Goal: Task Accomplishment & Management: Use online tool/utility

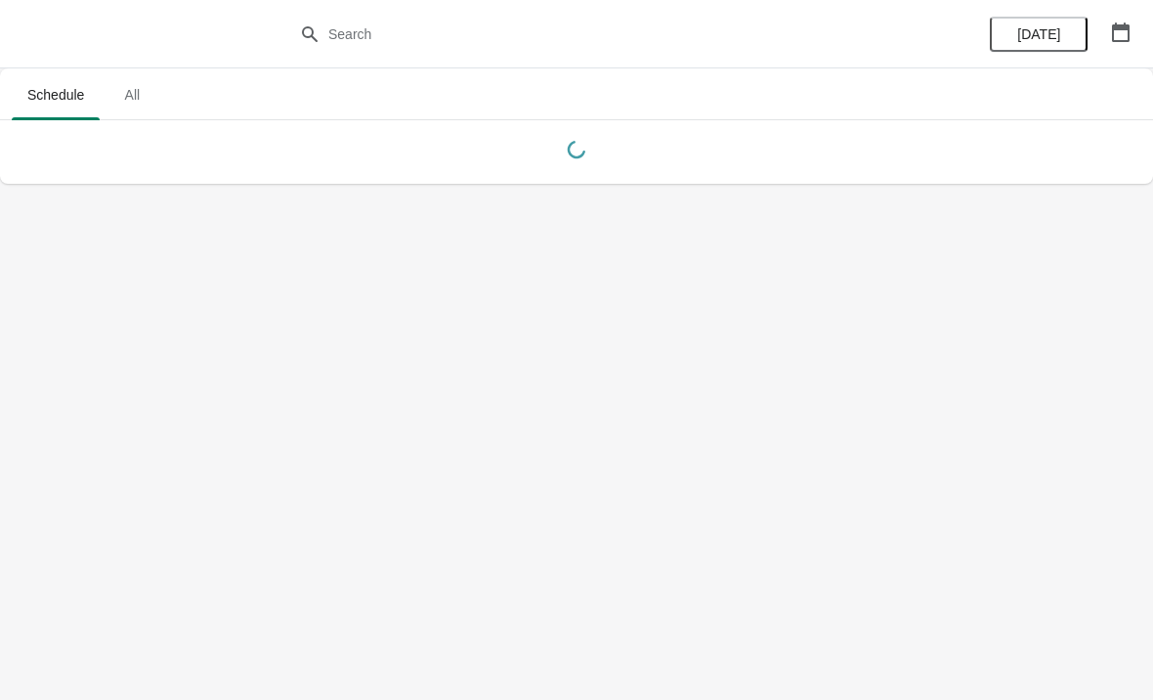
click at [1015, 277] on body "Schedule All Schedule All [DATE]" at bounding box center [576, 350] width 1153 height 700
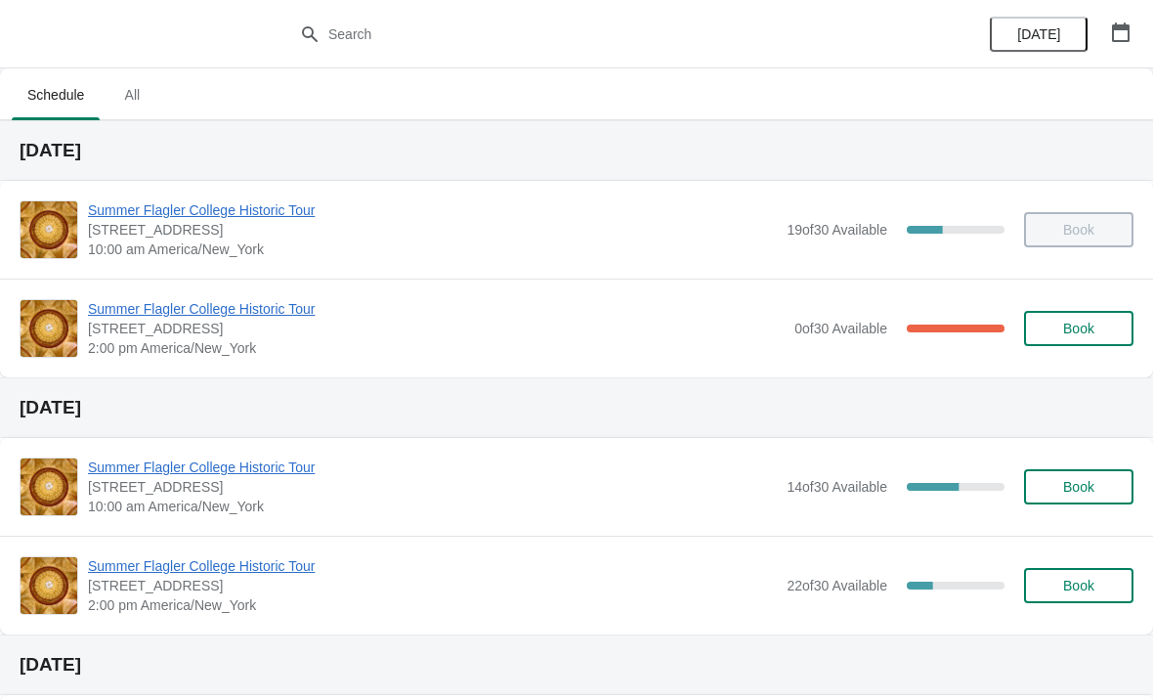
click at [1069, 318] on button "Book" at bounding box center [1078, 328] width 109 height 35
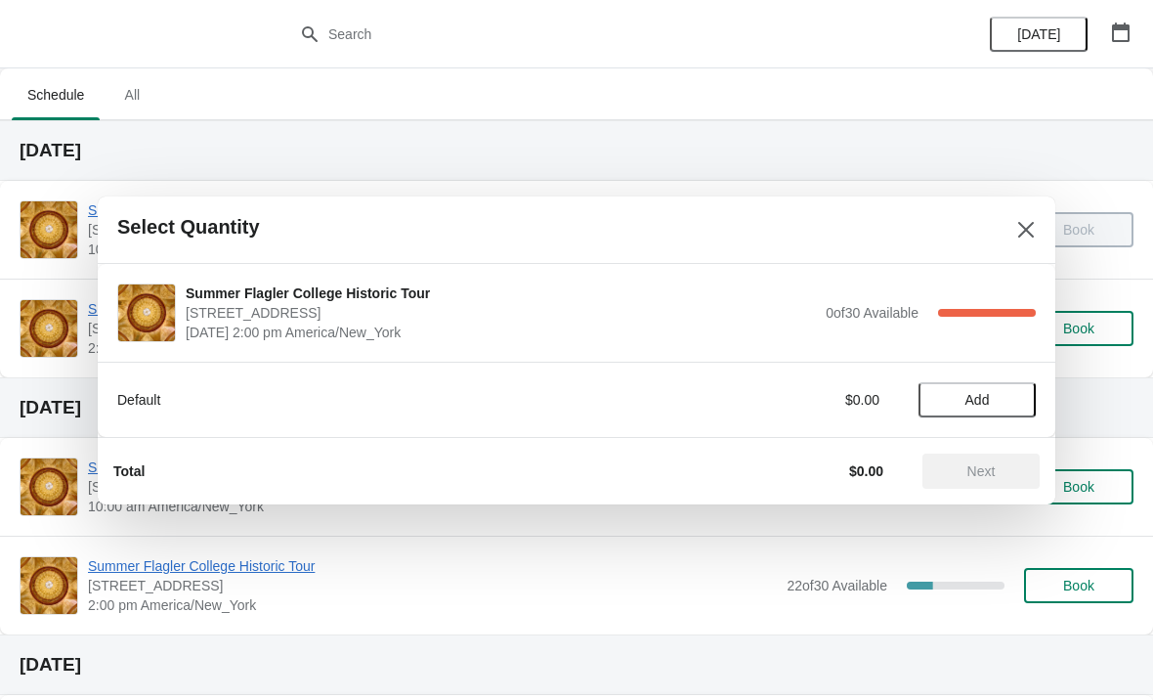
click at [953, 397] on span "Add" at bounding box center [977, 400] width 82 height 16
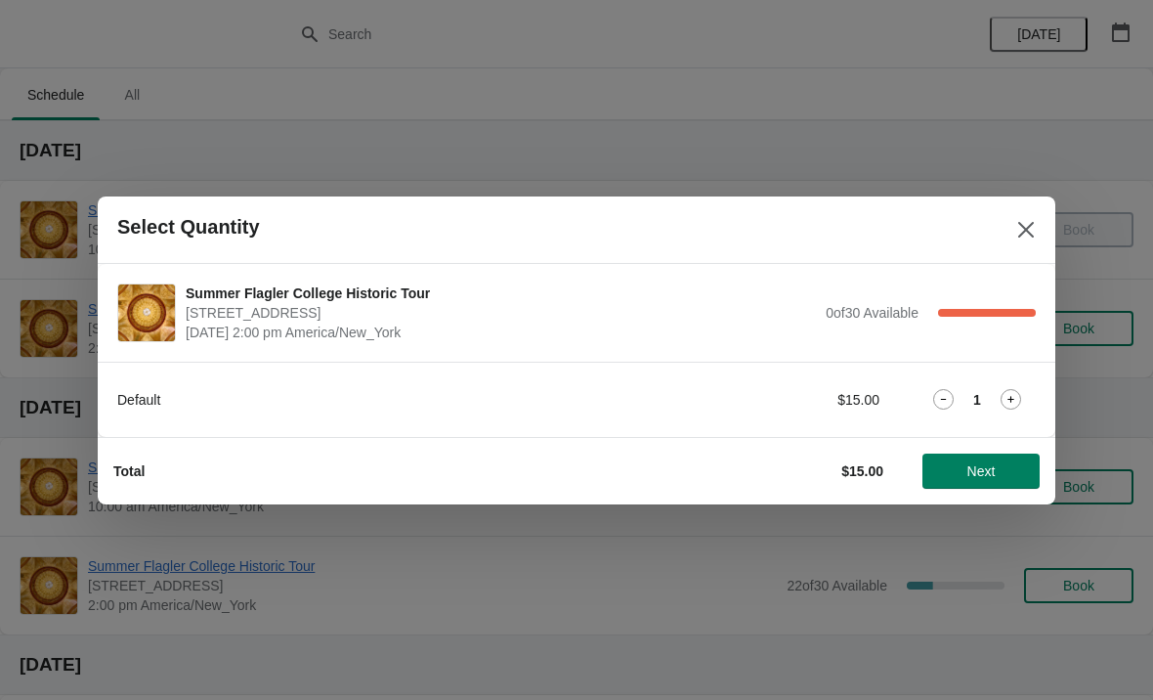
click at [1004, 405] on icon at bounding box center [1011, 399] width 21 height 21
click at [937, 400] on icon at bounding box center [943, 399] width 21 height 21
click at [953, 474] on span "Next" at bounding box center [981, 471] width 86 height 16
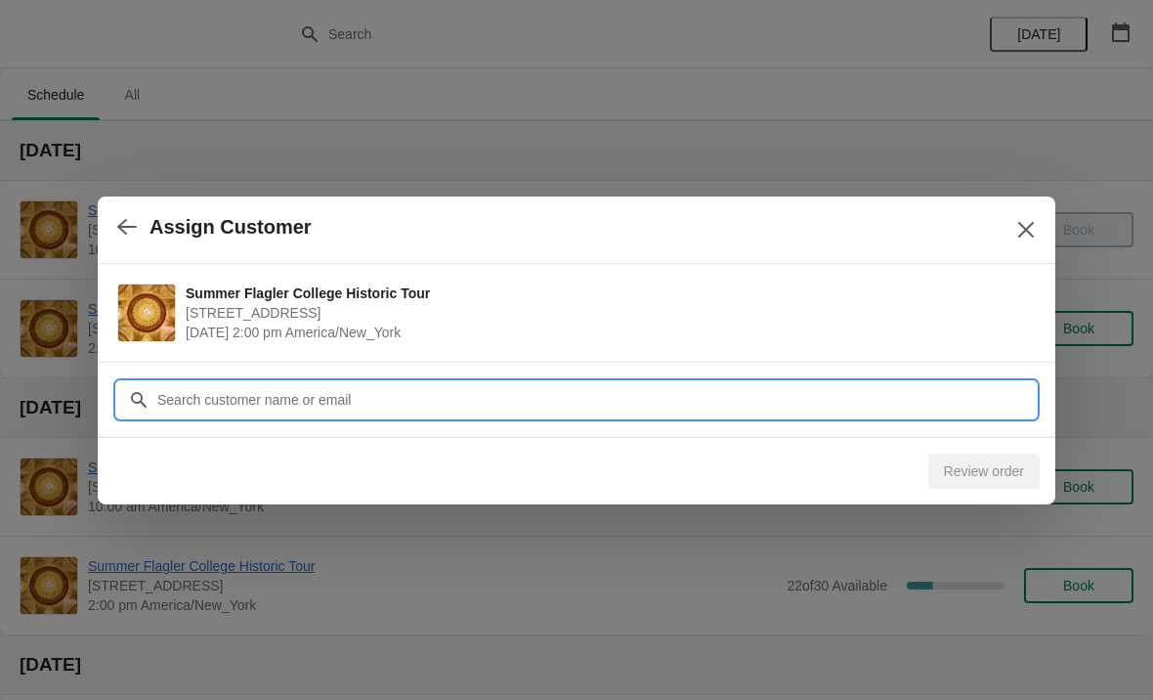
click at [332, 390] on input "Customer" at bounding box center [596, 399] width 880 height 35
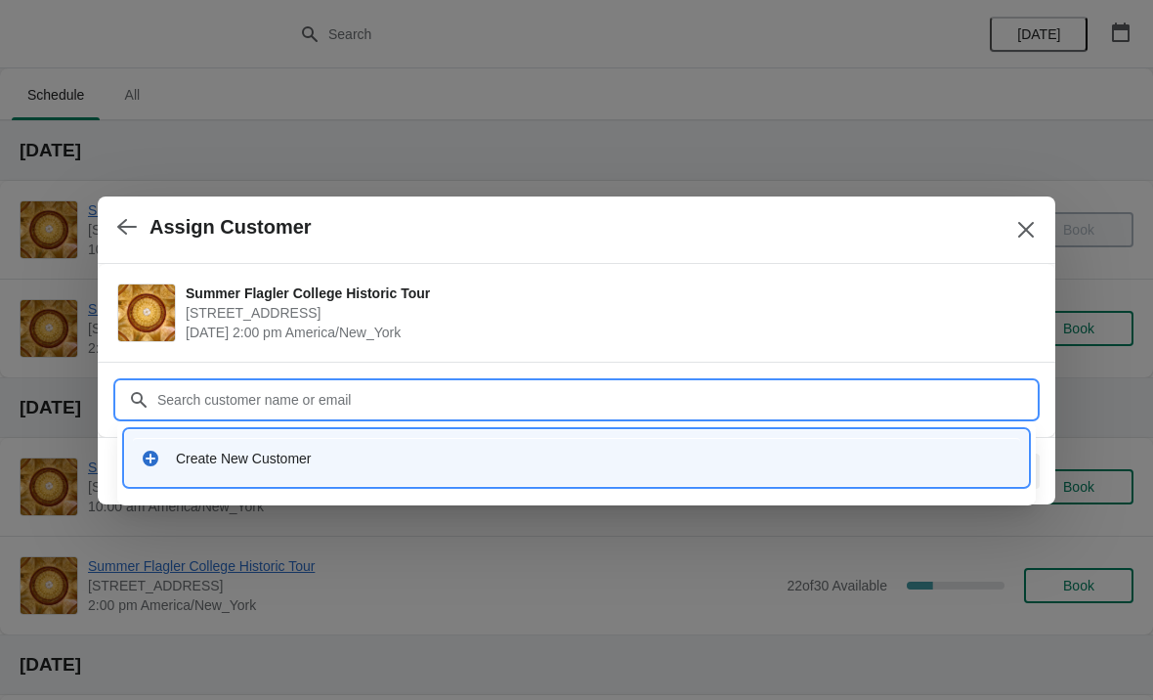
click at [226, 477] on div "Create New Customer" at bounding box center [576, 458] width 887 height 40
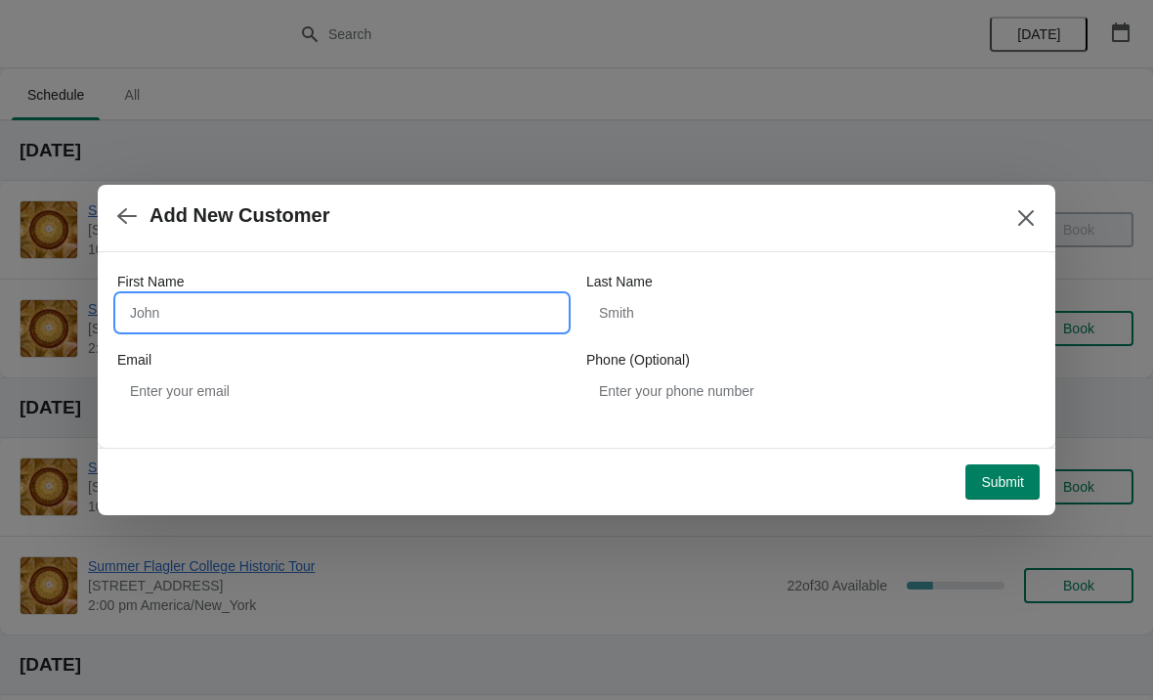
click at [227, 316] on input "First Name" at bounding box center [342, 312] width 450 height 35
type input "Jason"
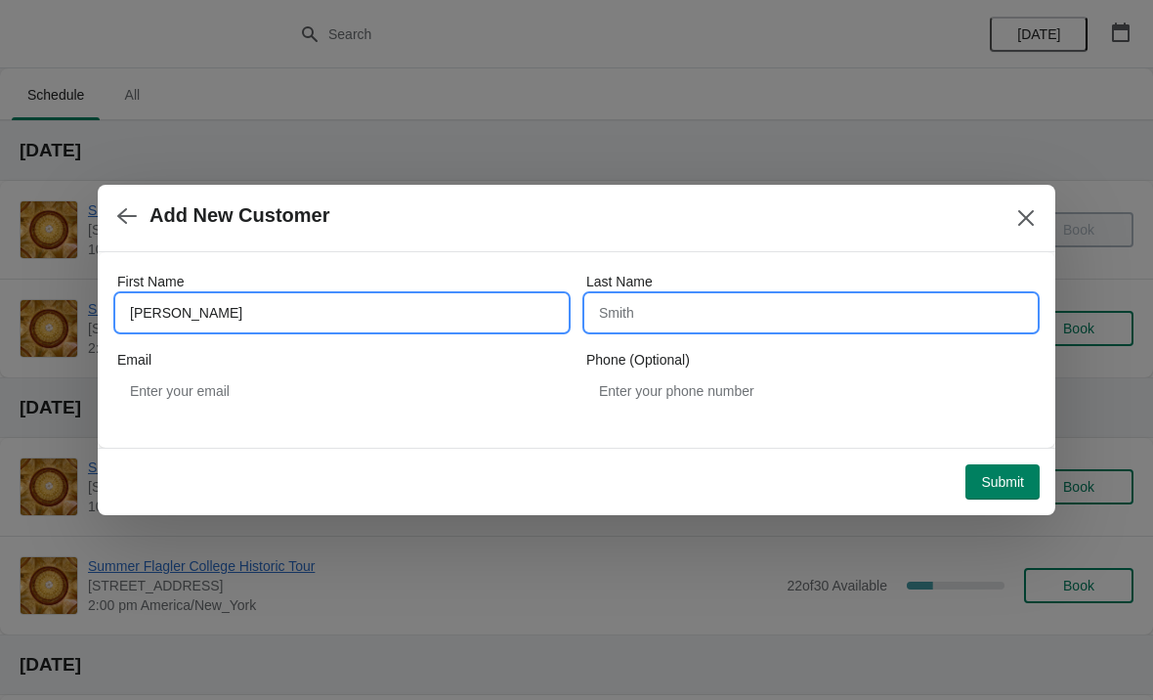
click at [676, 324] on input "Last Name" at bounding box center [811, 312] width 450 height 35
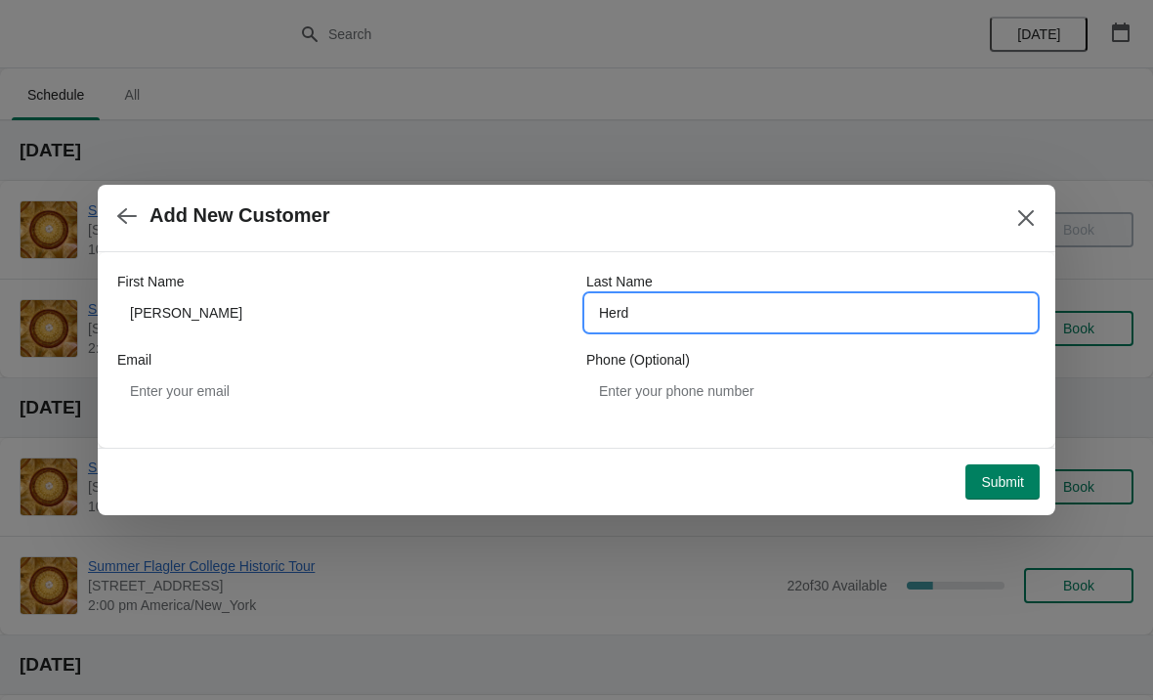
type input "Herd"
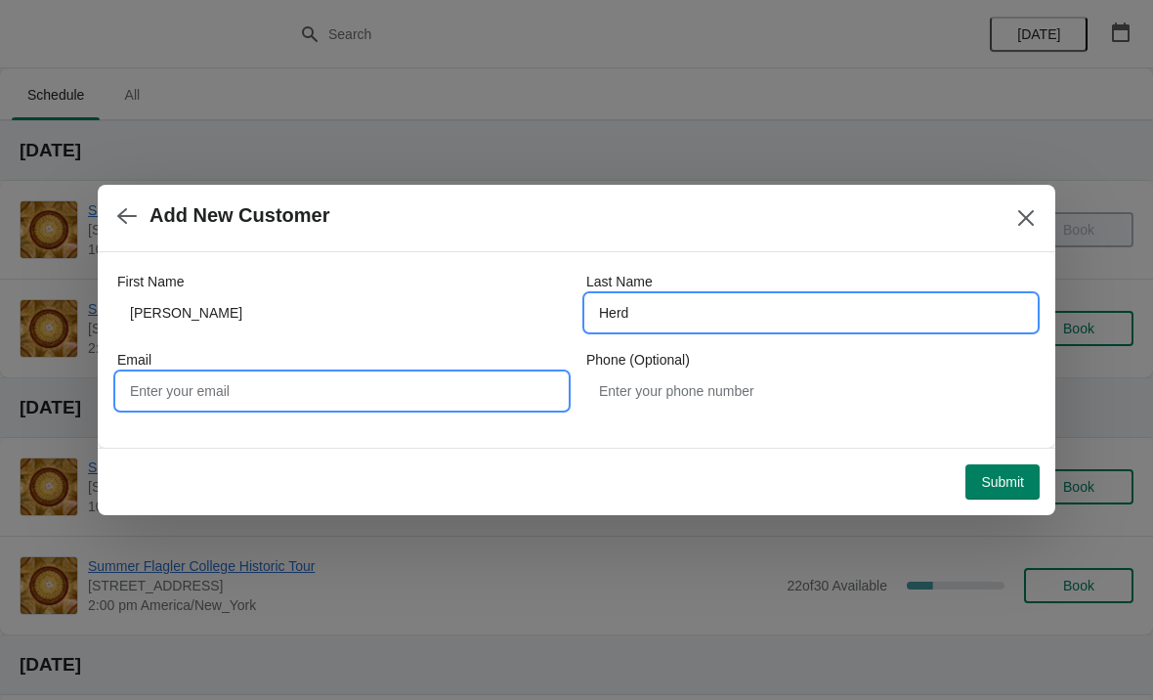
click at [452, 405] on input "Email" at bounding box center [342, 390] width 450 height 35
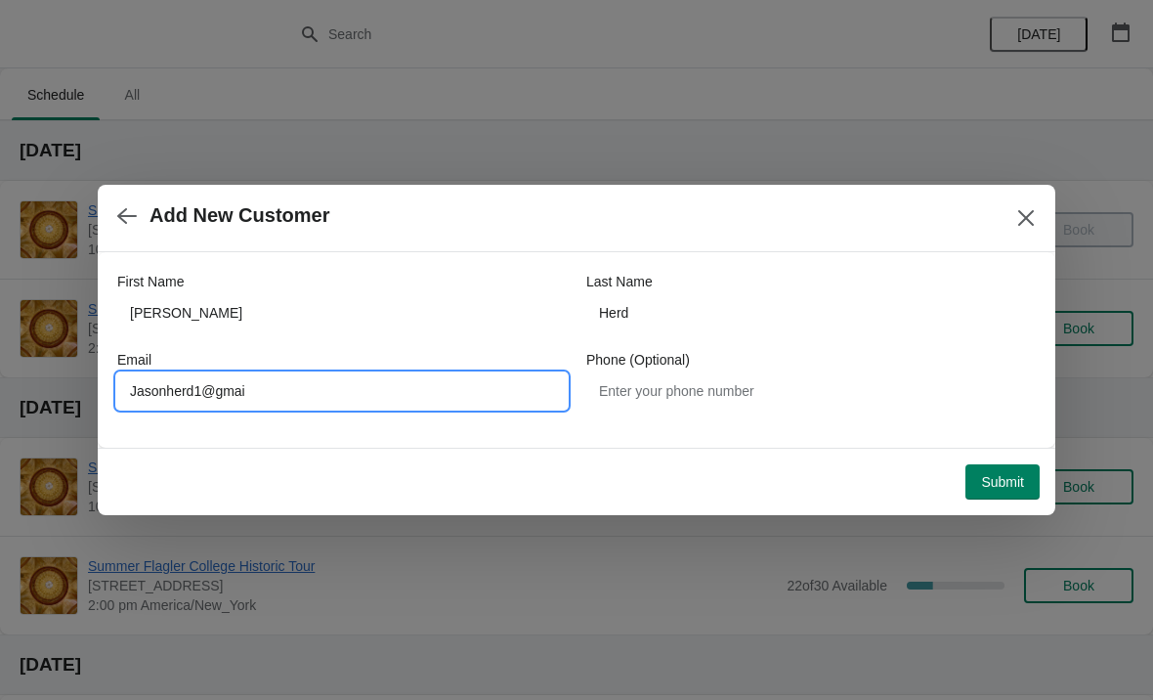
type input "Jasonherd1@gmail"
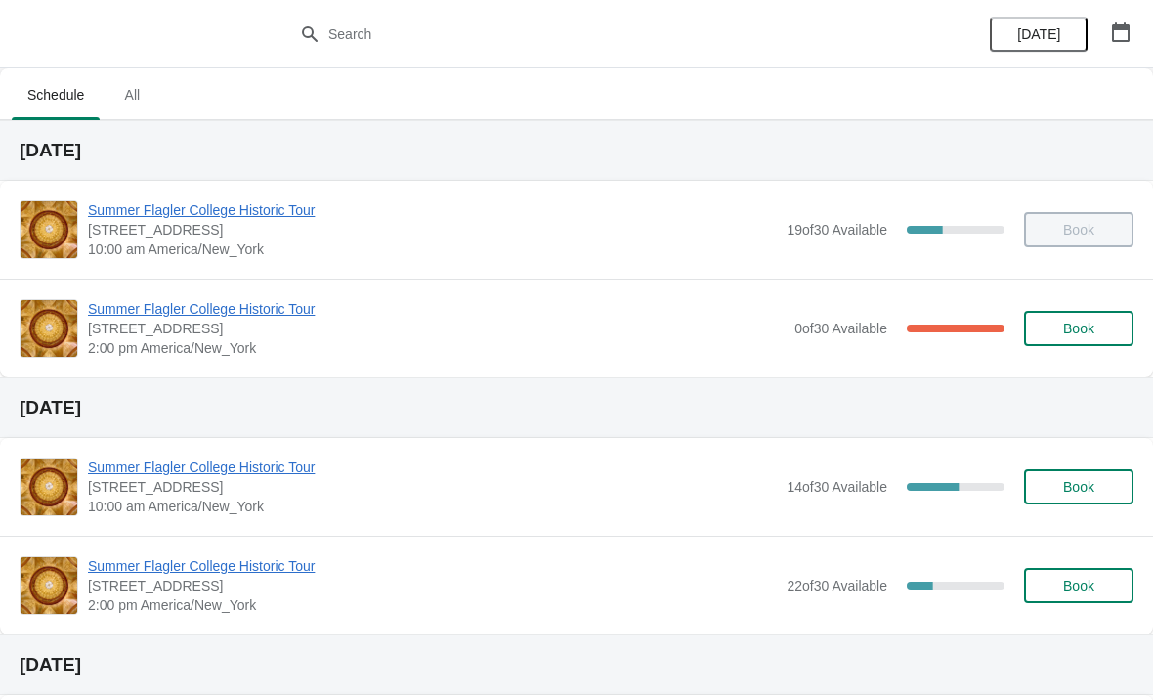
click at [769, 328] on span "[STREET_ADDRESS]" at bounding box center [436, 329] width 697 height 20
click at [181, 309] on span "Summer Flagler College Historic Tour" at bounding box center [436, 309] width 697 height 20
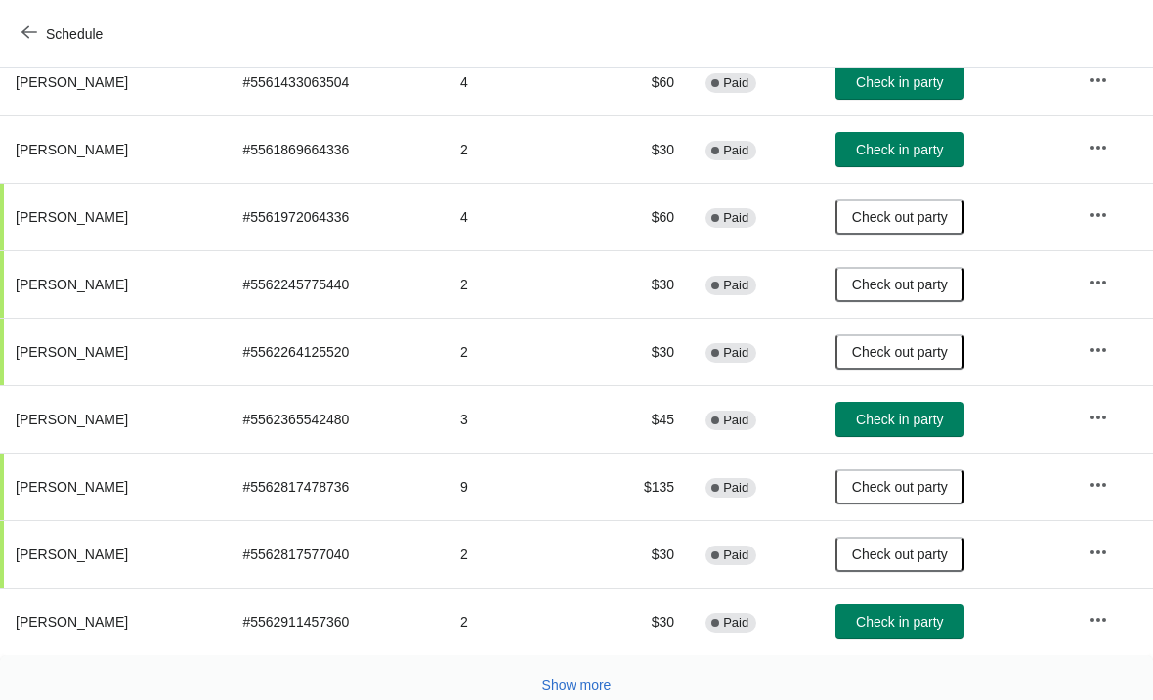
scroll to position [346, 0]
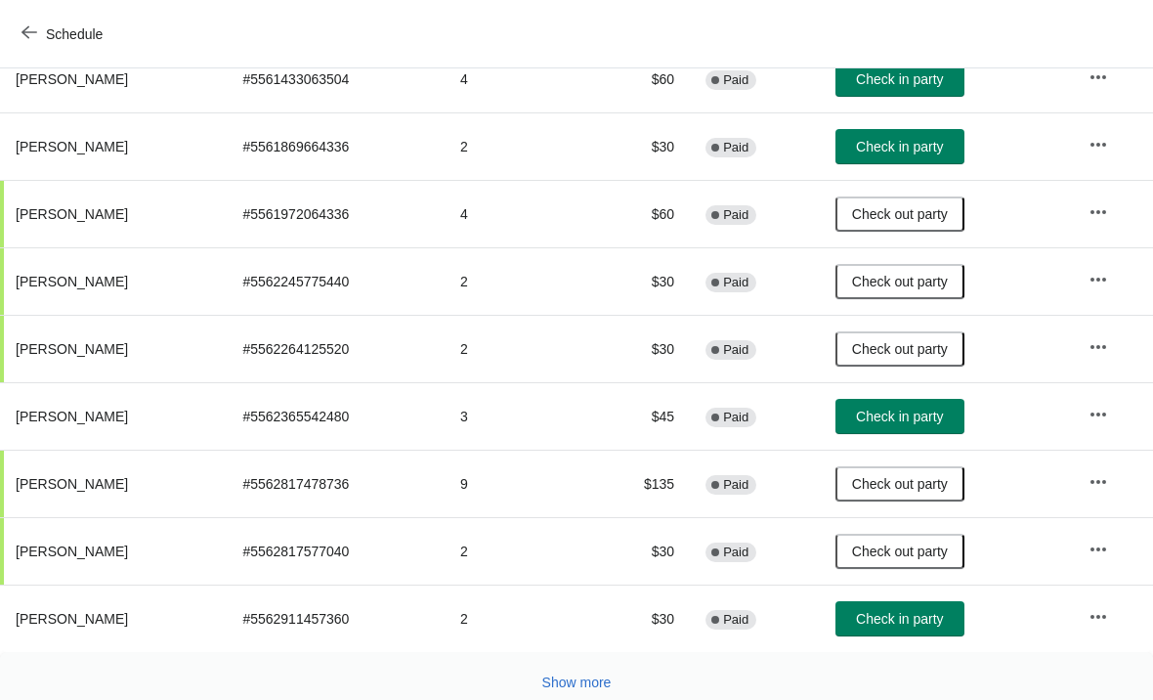
click at [901, 405] on button "Check in party" at bounding box center [900, 416] width 129 height 35
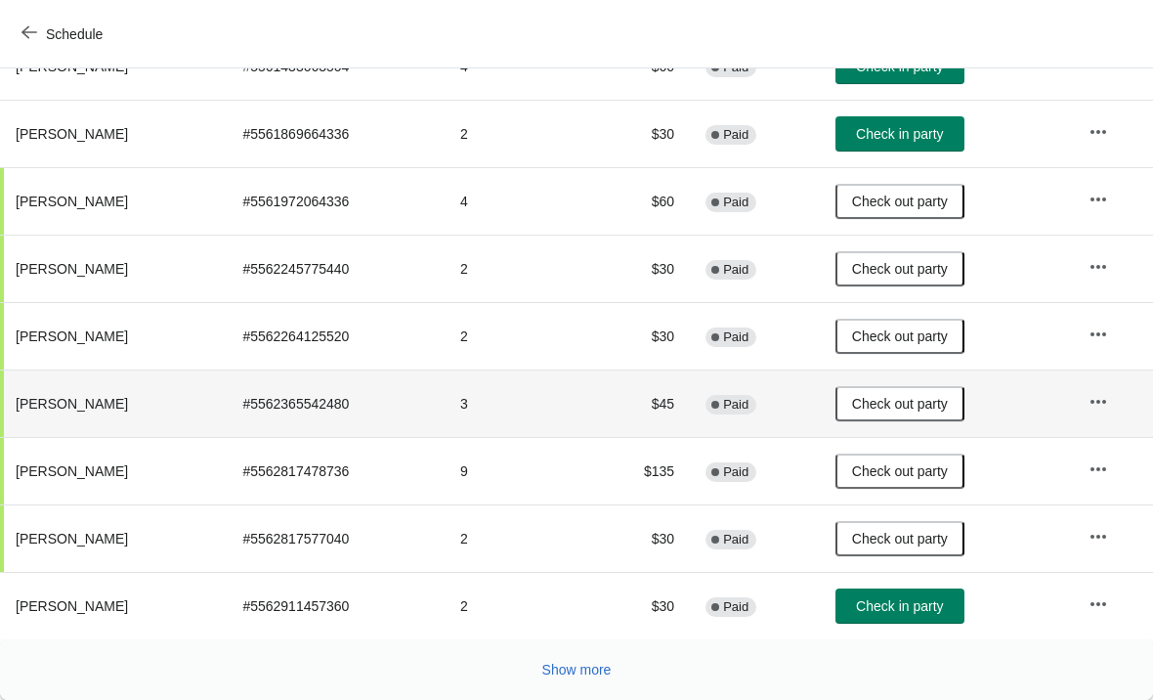
scroll to position [361, 0]
click at [572, 656] on button "Show more" at bounding box center [576, 669] width 85 height 35
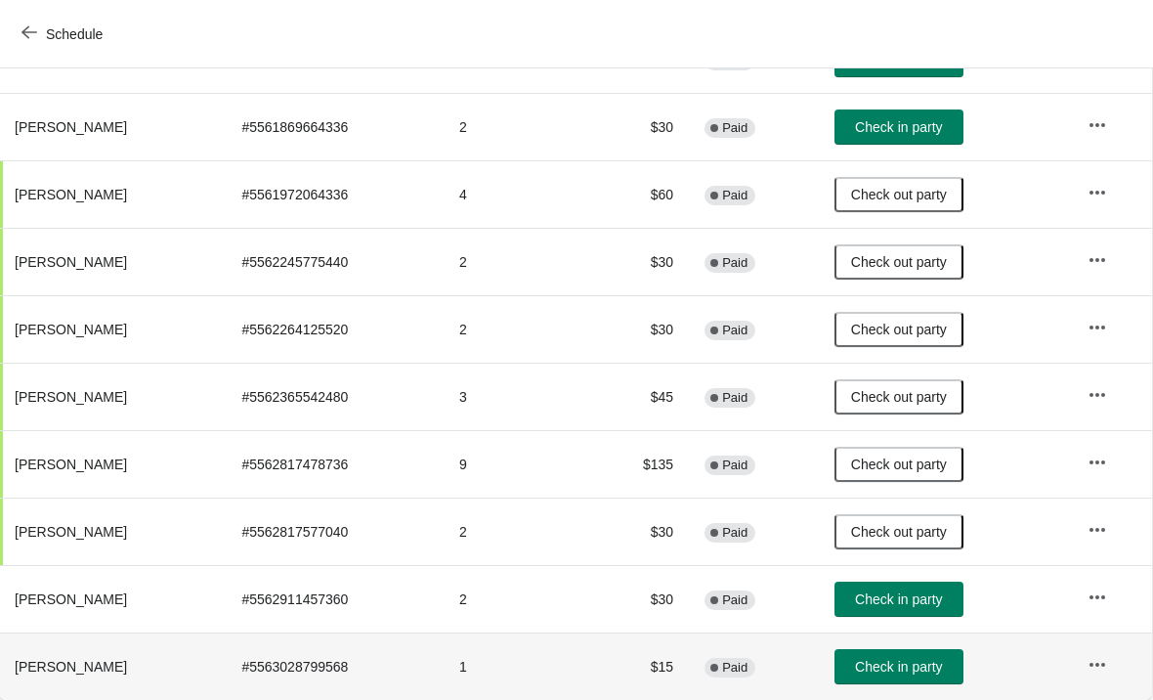
scroll to position [366, 1]
click at [908, 675] on button "Check in party" at bounding box center [899, 666] width 129 height 35
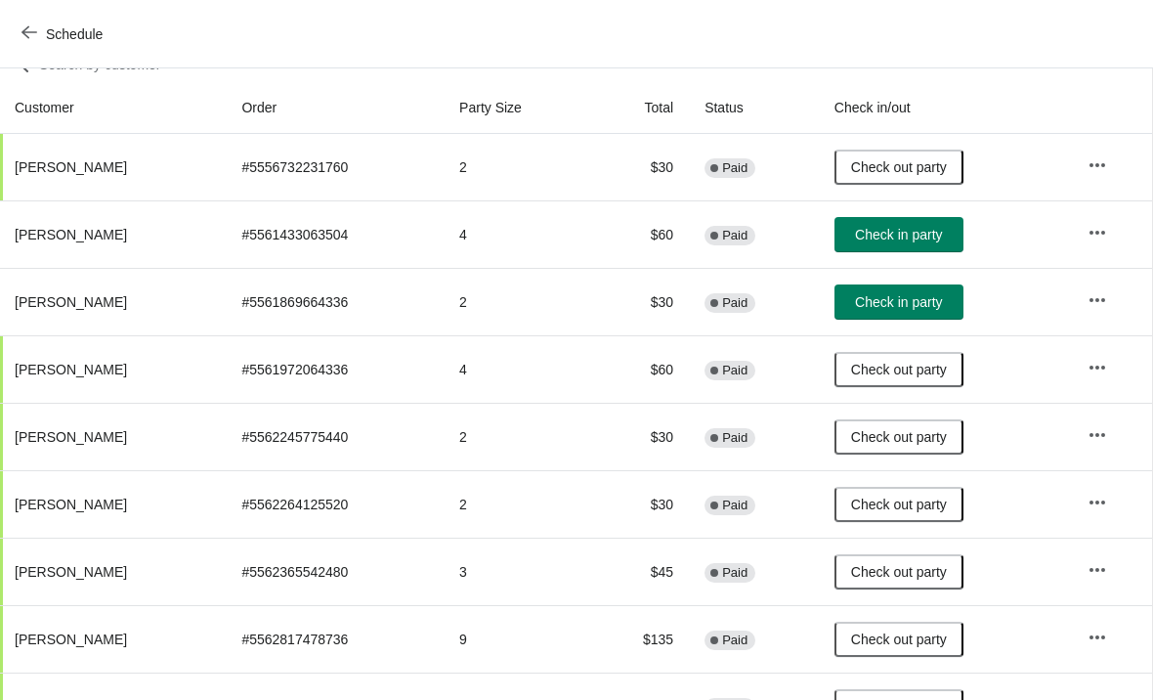
scroll to position [189, 1]
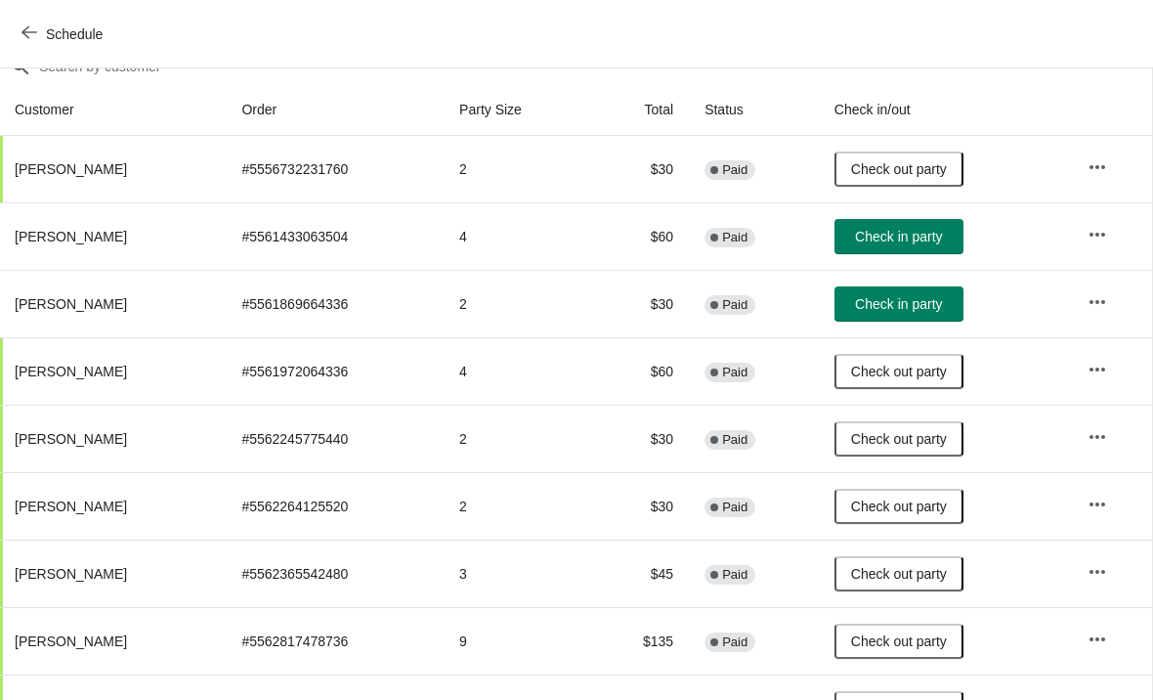
click at [891, 293] on button "Check in party" at bounding box center [899, 303] width 129 height 35
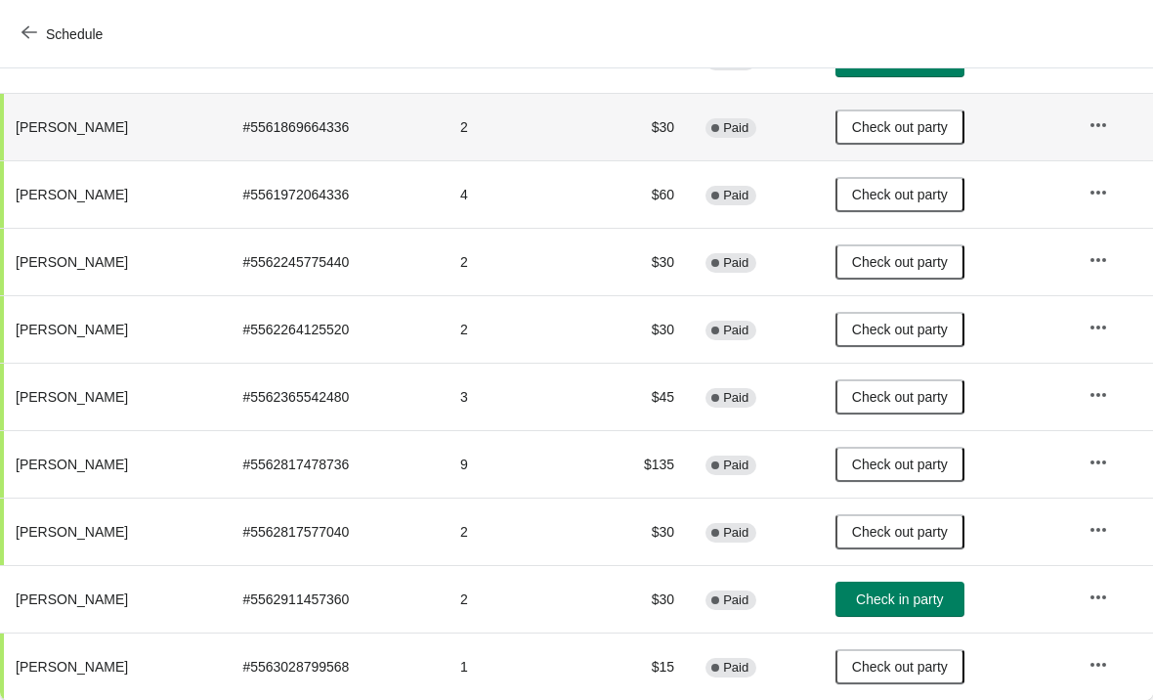
scroll to position [366, 0]
click at [905, 591] on span "Check in party" at bounding box center [899, 599] width 87 height 16
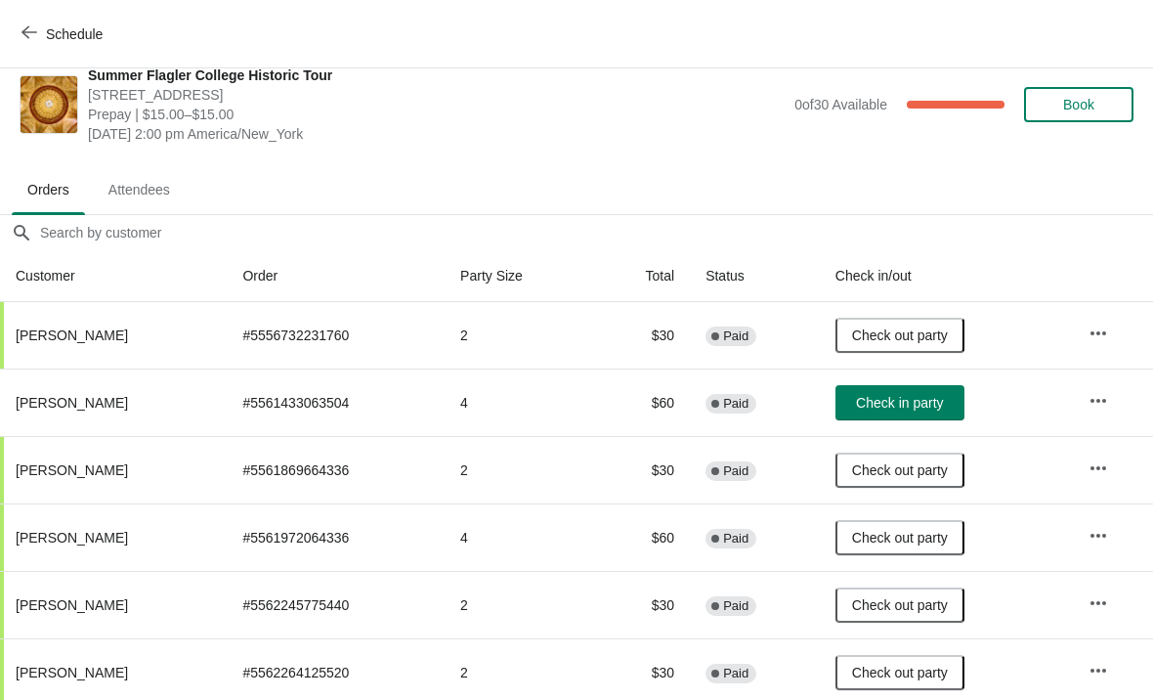
scroll to position [21, 0]
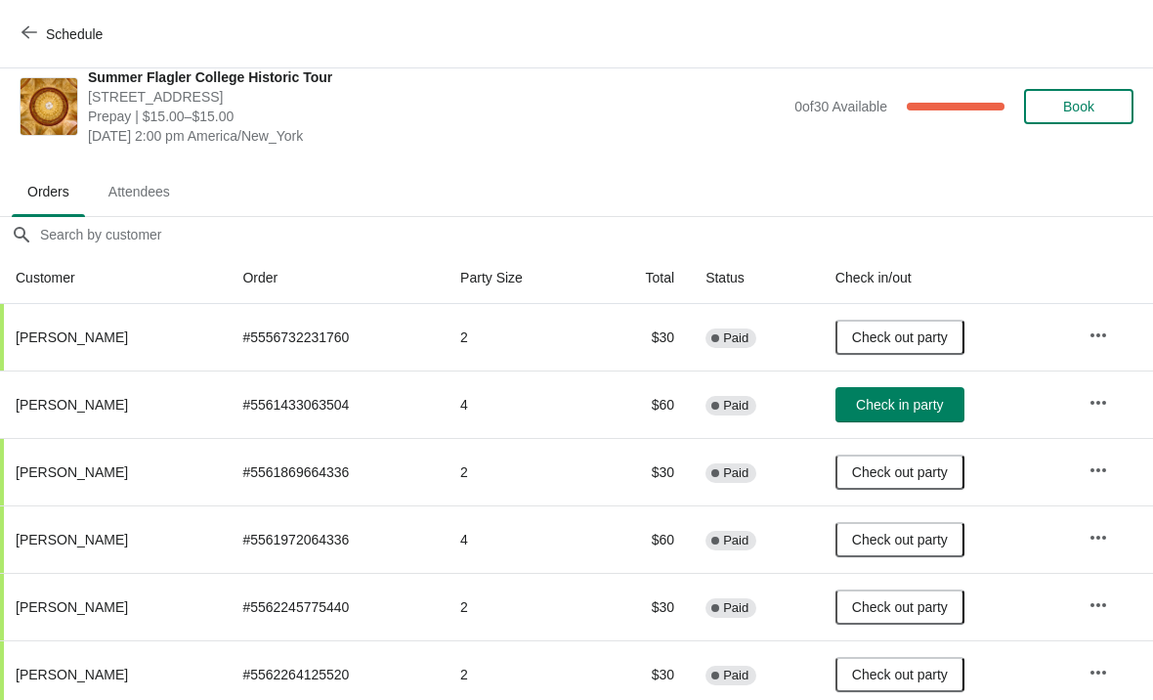
click at [1114, 389] on button "button" at bounding box center [1098, 402] width 35 height 35
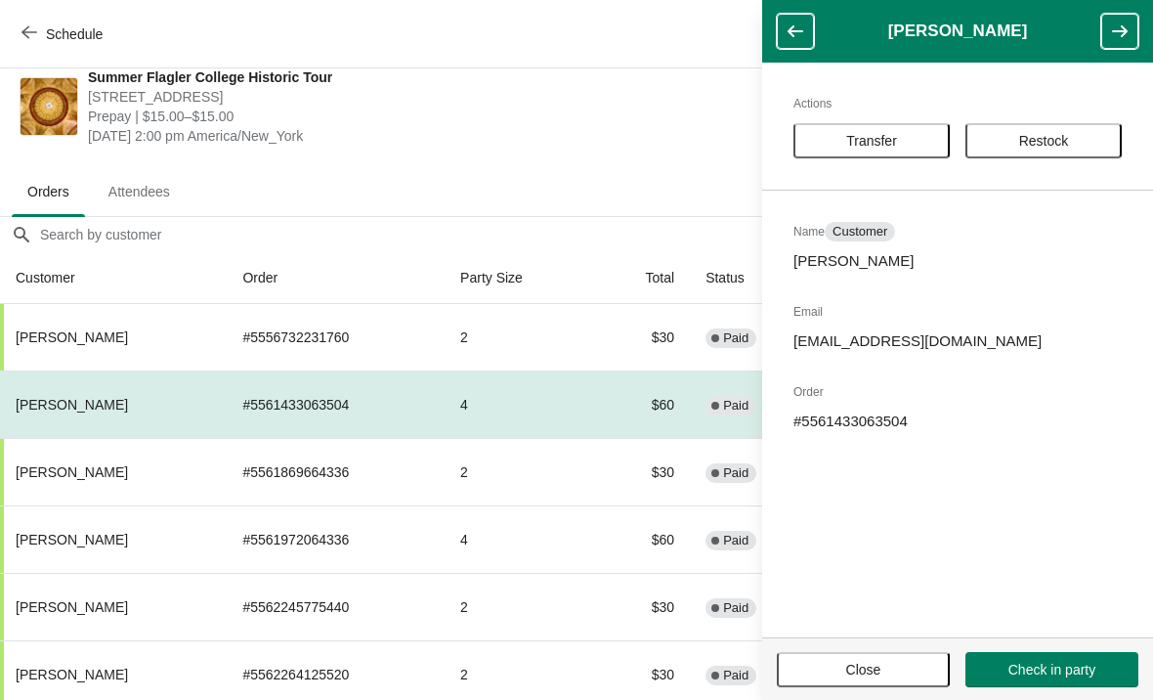
click at [705, 167] on ul "Orders Attendees" at bounding box center [577, 190] width 1138 height 51
click at [730, 114] on span "Prepay | $15.00–$15.00" at bounding box center [436, 117] width 697 height 20
click at [858, 677] on span "Close" at bounding box center [863, 670] width 35 height 16
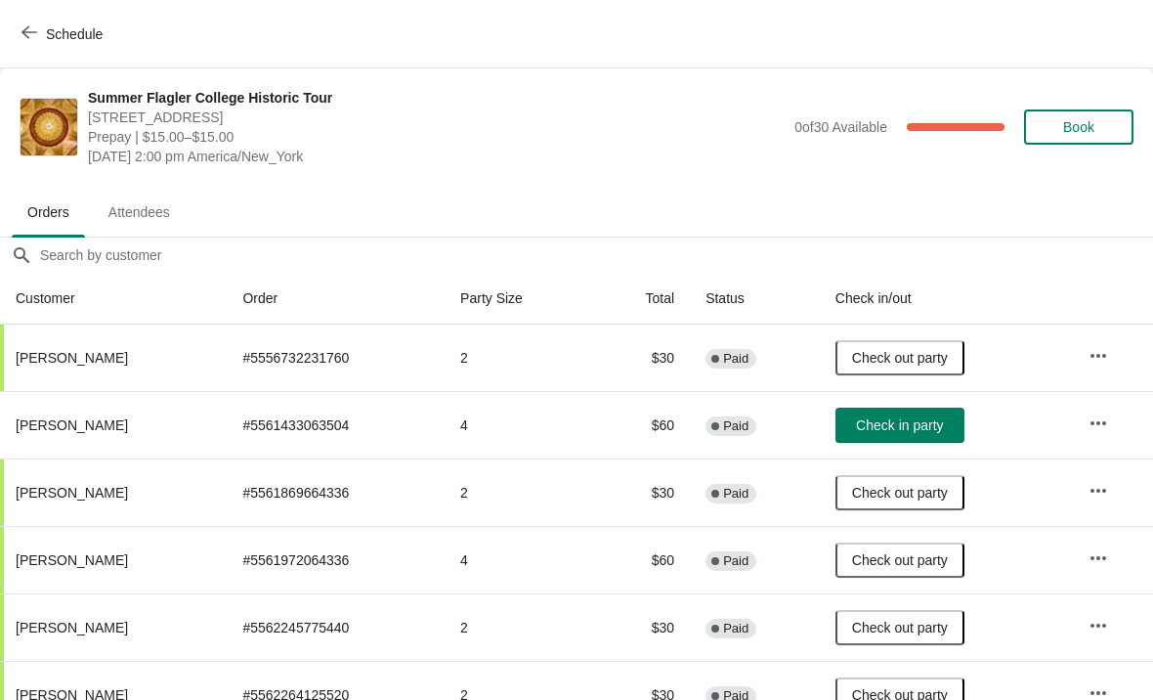
scroll to position [0, 0]
